Goal: Check status: Check status

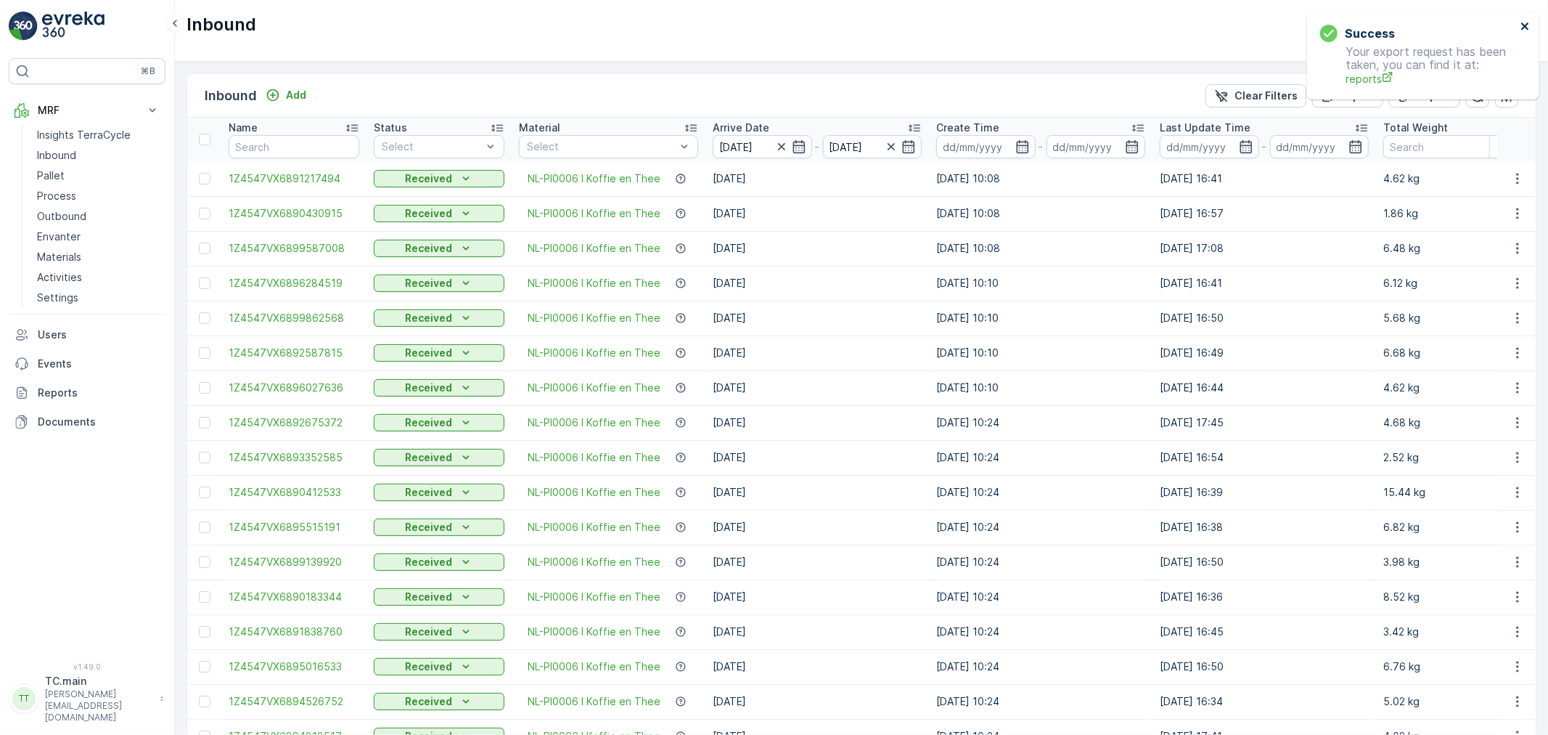
click at [1523, 20] on icon "close" at bounding box center [1526, 26] width 10 height 12
click at [780, 147] on icon "button" at bounding box center [782, 146] width 15 height 15
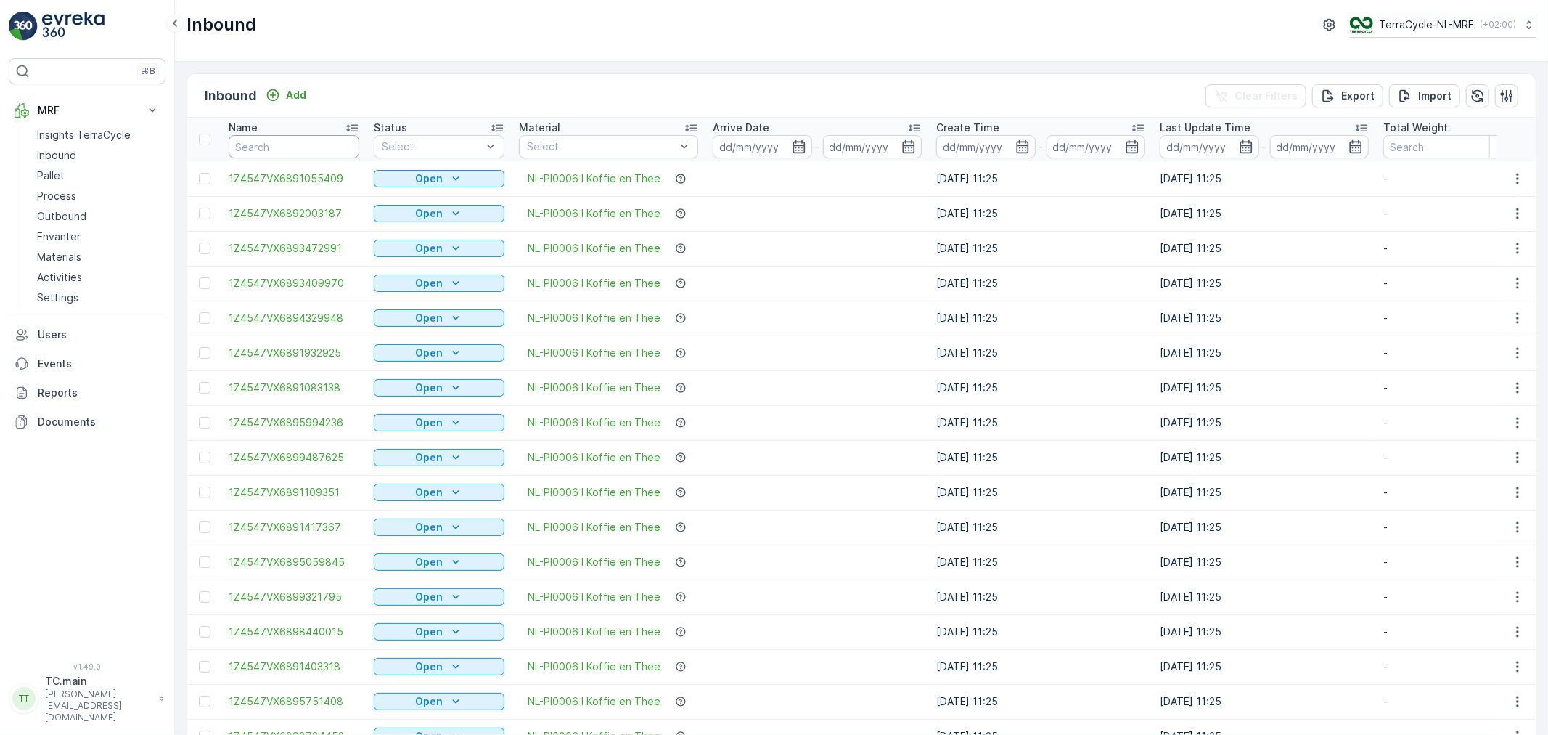
click at [259, 149] on input "text" at bounding box center [294, 146] width 131 height 23
paste input "1Z4547VX6896389826"
type input "1Z4547VX6896389826"
